Goal: Information Seeking & Learning: Learn about a topic

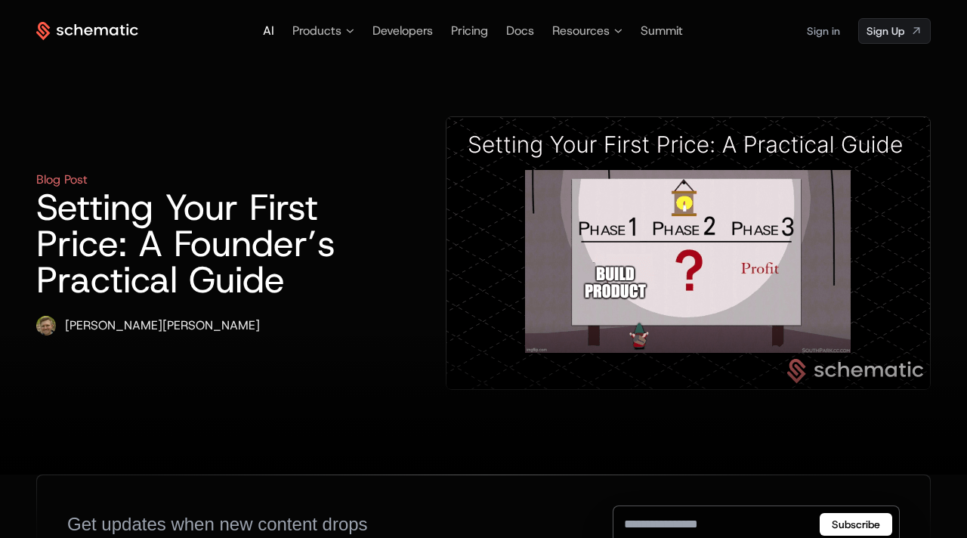
click at [270, 33] on span "AI" at bounding box center [268, 31] width 11 height 16
